Goal: Complete application form

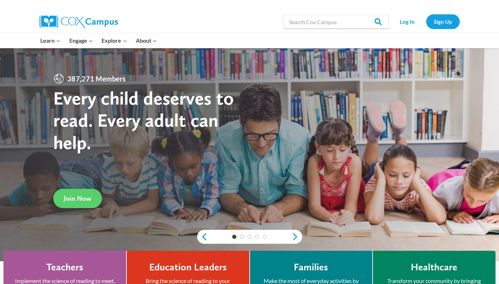
click at [405, 21] on link "Log In" at bounding box center [407, 21] width 30 height 14
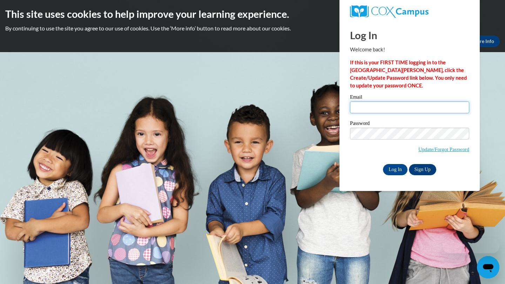
click at [380, 103] on input "Email" at bounding box center [409, 108] width 119 height 12
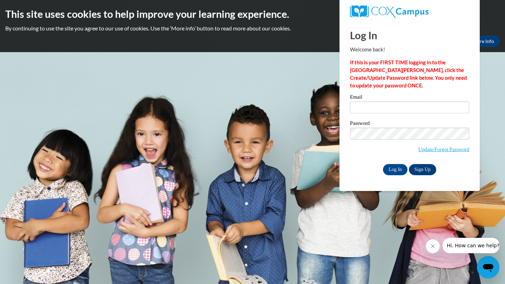
click at [406, 123] on label "Password" at bounding box center [409, 124] width 119 height 7
click at [392, 112] on input "Email" at bounding box center [409, 108] width 119 height 12
type input "jprest36@students.kennesaw.edu"
click at [388, 170] on input "Log In" at bounding box center [395, 169] width 25 height 11
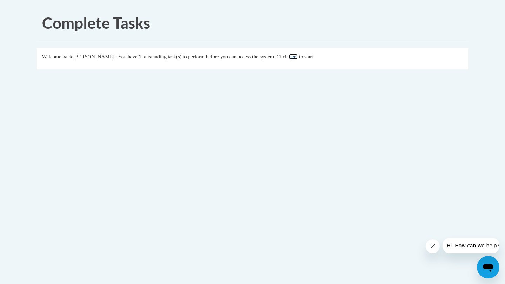
click at [297, 57] on link "here" at bounding box center [293, 57] width 9 height 6
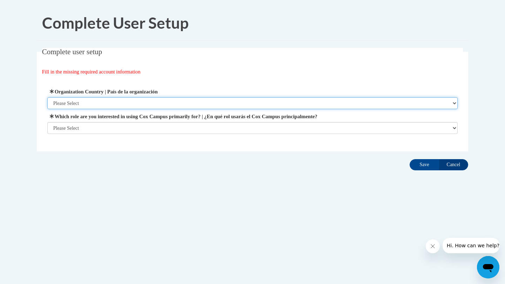
click at [303, 99] on select "Please Select United States | Estados Unidos Outside of the United States | Fue…" at bounding box center [252, 103] width 410 height 12
select select "ad49bcad-a171-4b2e-b99c-48b446064914"
click at [47, 97] on select "Please Select United States | Estados Unidos Outside of the United States | Fue…" at bounding box center [252, 103] width 410 height 12
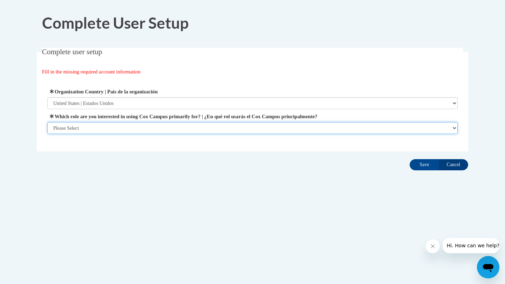
click at [258, 125] on select "Please Select College/University | Colegio/Universidad Community/Nonprofit Part…" at bounding box center [252, 128] width 410 height 12
select select "5a18ea06-2b54-4451-96f2-d152daf9eac5"
click at [47, 134] on select "Please Select College/University | Colegio/Universidad Community/Nonprofit Part…" at bounding box center [252, 128] width 410 height 12
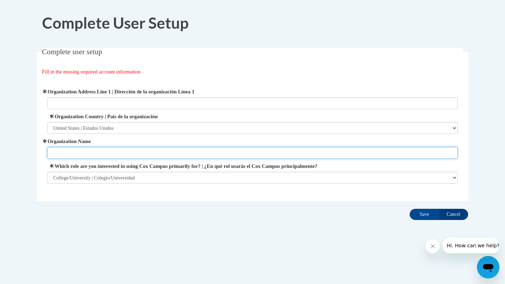
click at [345, 149] on input "Organization Name" at bounding box center [252, 153] width 410 height 12
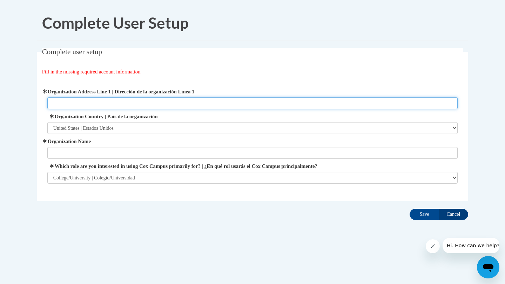
click at [249, 101] on input "Organization Address Line 1 | Dirección de la organización Línea 1" at bounding box center [252, 103] width 410 height 12
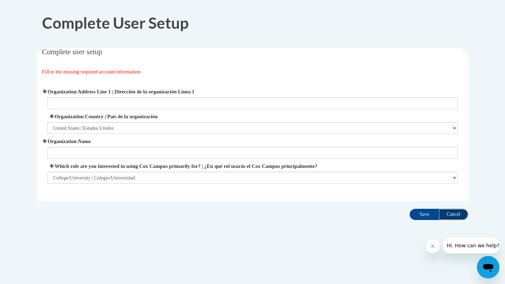
click at [451, 212] on input "Cancel" at bounding box center [452, 214] width 29 height 11
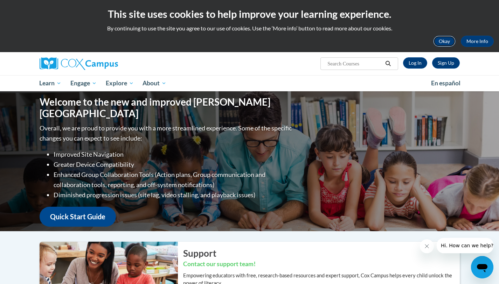
click at [448, 44] on button "Okay" at bounding box center [444, 41] width 22 height 11
